Goal: Navigation & Orientation: Find specific page/section

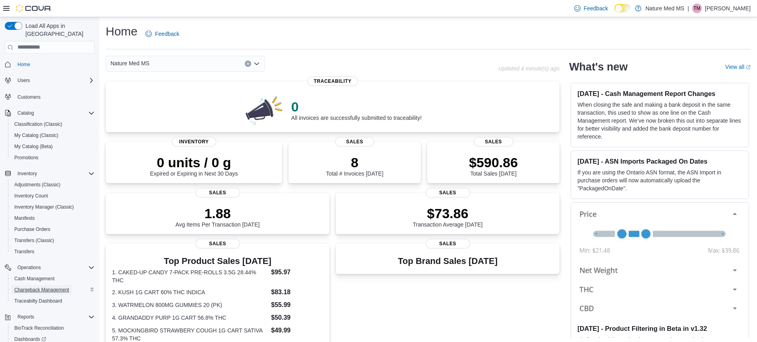
click at [43, 286] on span "Chargeback Management" at bounding box center [41, 289] width 55 height 6
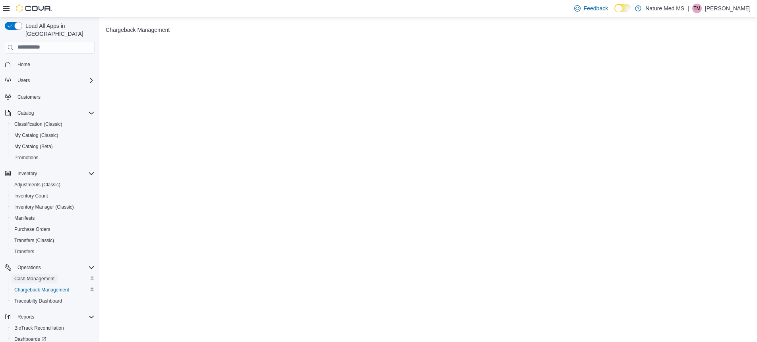
click at [45, 274] on span "Cash Management" at bounding box center [34, 279] width 40 height 10
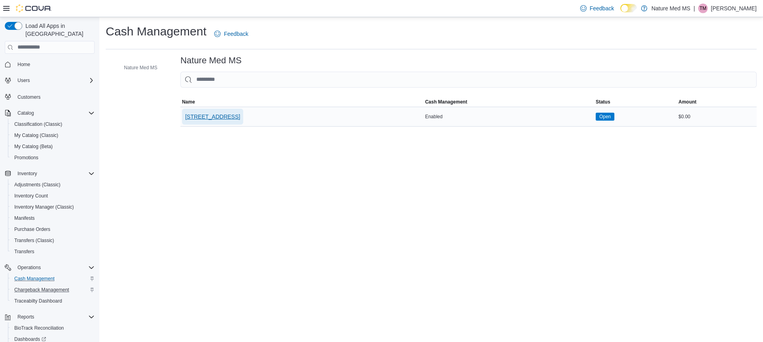
click at [204, 118] on span "6401 US Hwy 49" at bounding box center [212, 117] width 55 height 8
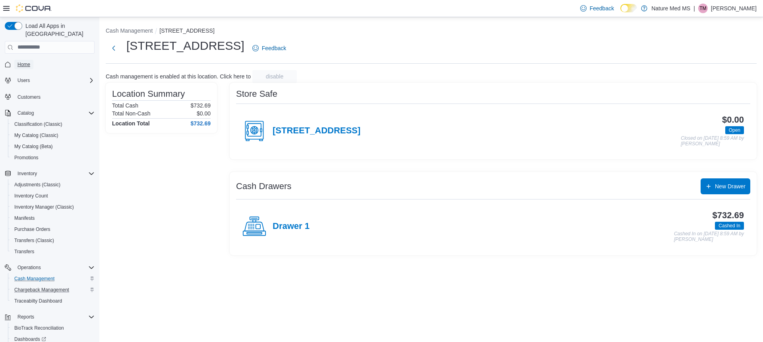
click at [23, 61] on span "Home" at bounding box center [23, 64] width 13 height 6
